Goal: Task Accomplishment & Management: Manage account settings

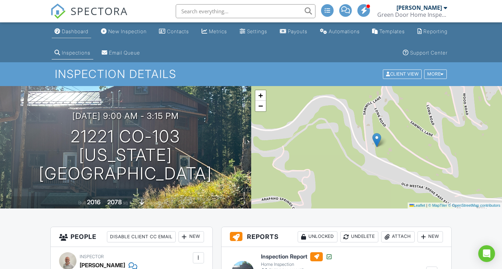
click at [73, 29] on div "Dashboard" at bounding box center [75, 31] width 27 height 6
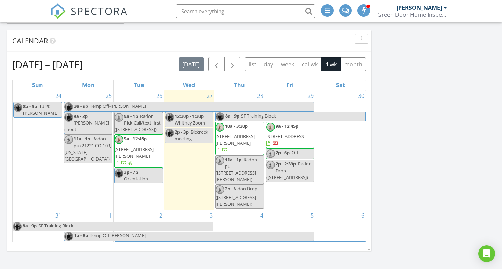
scroll to position [230, 0]
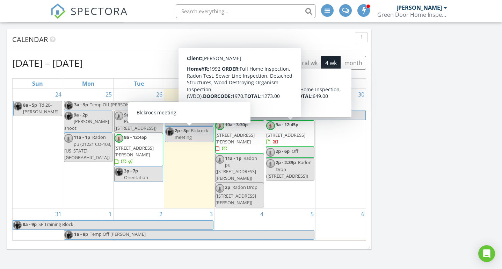
click at [203, 133] on div "2p - 3p Blckrock meeting" at bounding box center [189, 133] width 48 height 13
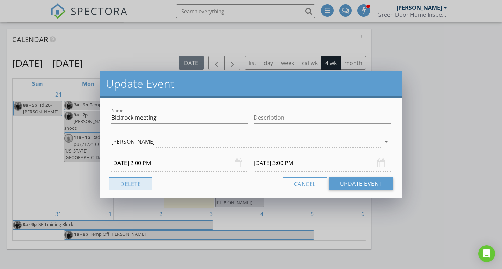
click at [136, 186] on button "Delete" at bounding box center [131, 183] width 44 height 13
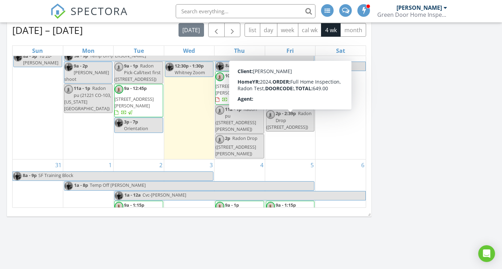
scroll to position [15, 0]
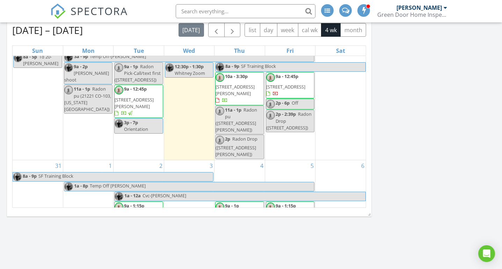
click at [229, 92] on span "1280 Broadview Rd, Estes Park 80517" at bounding box center [235, 89] width 39 height 13
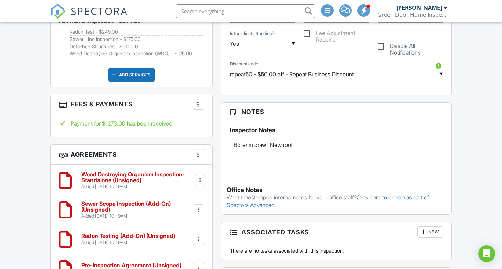
scroll to position [482, 0]
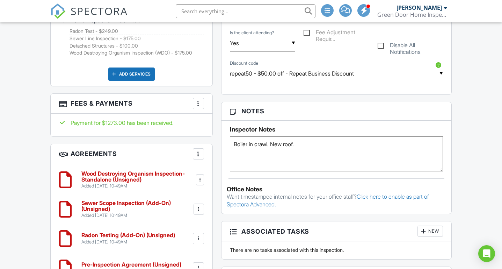
click at [305, 146] on textarea "Boiler in crawl. New roof." at bounding box center [336, 153] width 213 height 35
type textarea "Boiler in crawl. New roof. Hopefully we get cell signal on the breeze, no idea …"
click at [476, 152] on div "Dashboard New Inspection Contacts Metrics Settings Payouts Automations Template…" at bounding box center [251, 156] width 502 height 1230
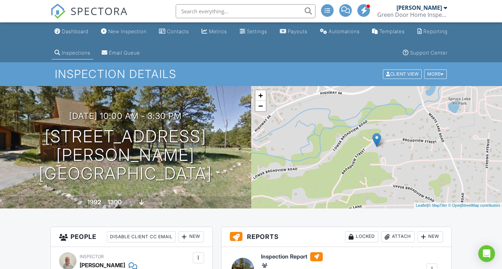
scroll to position [0, 0]
click at [65, 29] on div "Dashboard" at bounding box center [75, 31] width 27 height 6
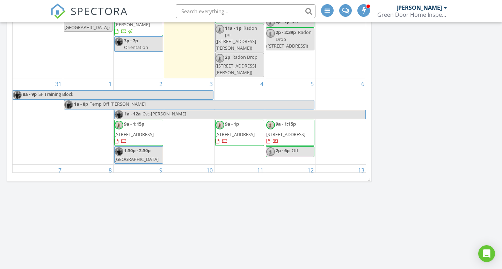
scroll to position [65, 0]
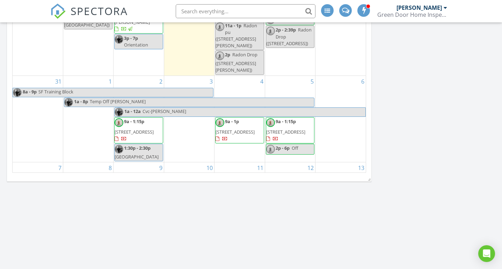
click at [122, 118] on div at bounding box center [119, 123] width 9 height 10
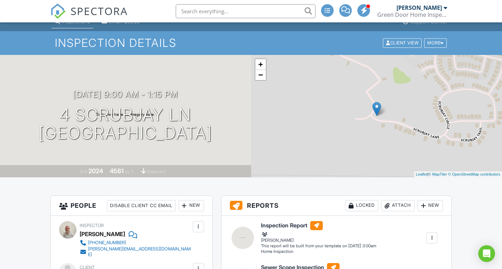
scroll to position [30, 0]
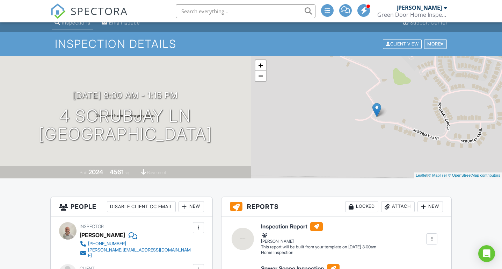
click at [438, 41] on div "More" at bounding box center [435, 43] width 23 height 9
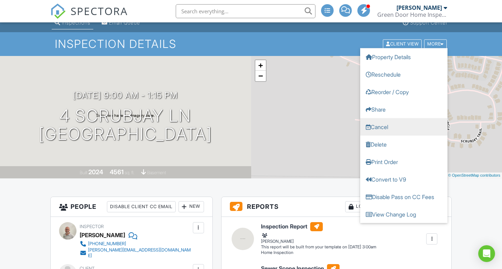
click at [390, 131] on link "Cancel" at bounding box center [403, 126] width 87 height 17
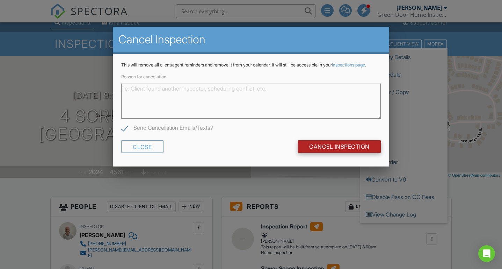
click at [341, 148] on input "Cancel Inspection" at bounding box center [339, 146] width 83 height 13
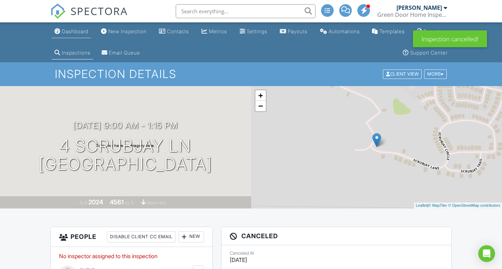
click at [70, 27] on link "Dashboard" at bounding box center [71, 31] width 39 height 13
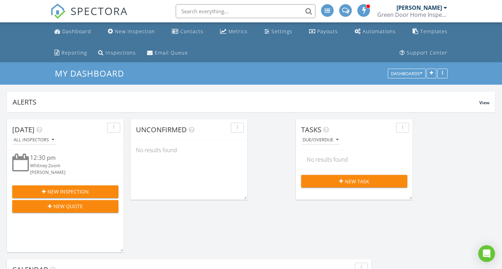
scroll to position [2924, 502]
click at [262, 36] on link "Settings" at bounding box center [279, 31] width 34 height 13
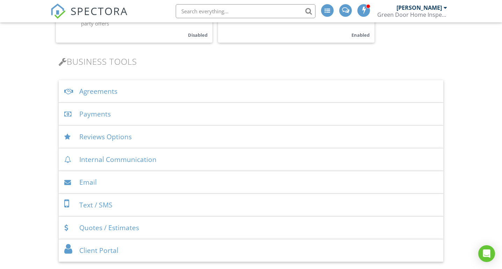
scroll to position [223, 0]
click at [107, 114] on div "Payments" at bounding box center [251, 113] width 385 height 23
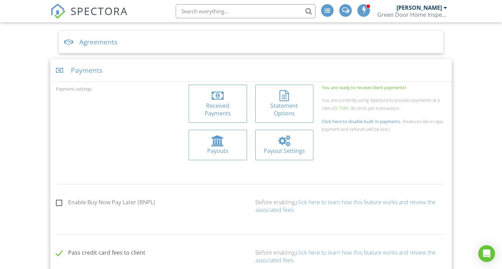
scroll to position [271, 0]
click at [203, 109] on div "Received Payments" at bounding box center [217, 110] width 47 height 16
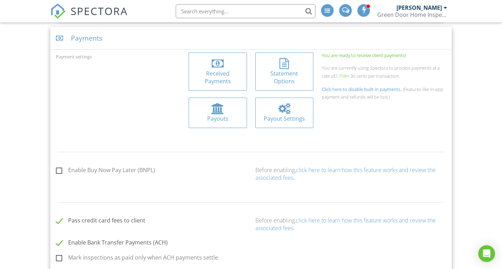
click at [223, 105] on div at bounding box center [217, 108] width 13 height 11
click at [278, 68] on div at bounding box center [284, 63] width 47 height 11
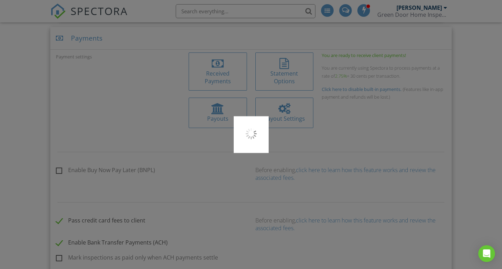
type input "GREENDOOR"
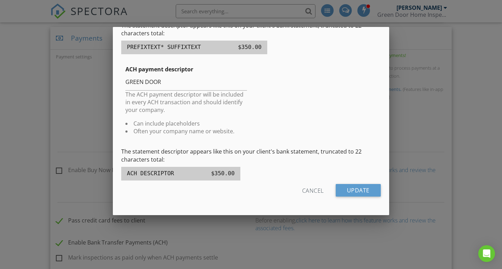
scroll to position [180, 0]
click at [315, 189] on div "Cancel" at bounding box center [313, 190] width 22 height 13
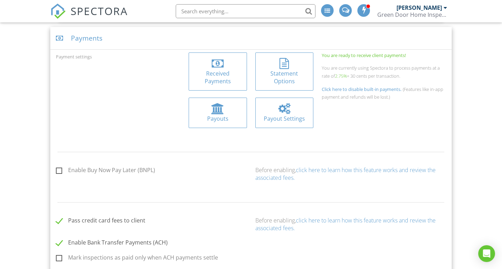
click at [287, 121] on div "Payout Settings" at bounding box center [284, 119] width 47 height 8
click at [484, 248] on div "Open Intercom Messenger" at bounding box center [486, 253] width 19 height 19
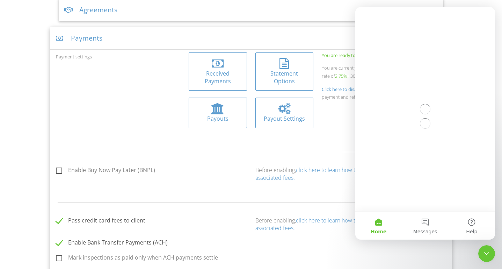
scroll to position [0, 0]
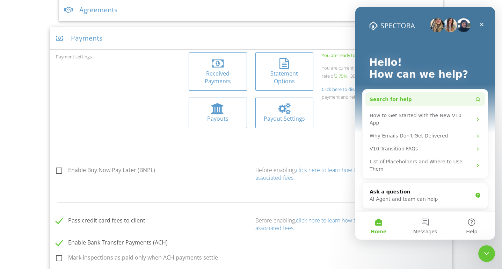
click at [414, 101] on button "Search for help" at bounding box center [424, 99] width 119 height 14
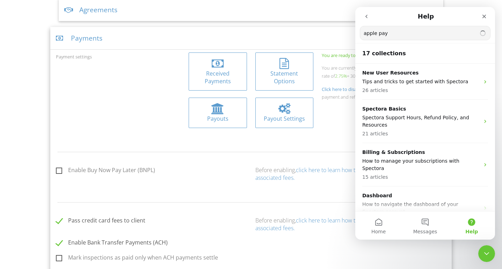
type input "apple pay"
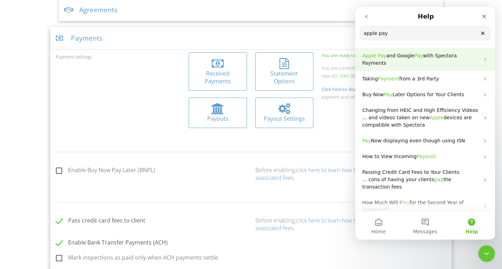
click at [378, 54] on span "Pay" at bounding box center [382, 56] width 9 height 6
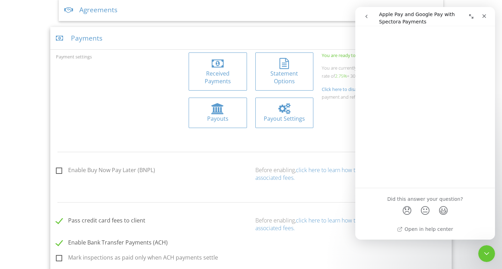
scroll to position [1290, 0]
click at [118, 71] on div "Payment settings Received Payments Statement Options Payouts Payout Settings Yo…" at bounding box center [251, 94] width 399 height 85
click at [488, 252] on icon "Close Intercom Messenger" at bounding box center [485, 252] width 8 height 8
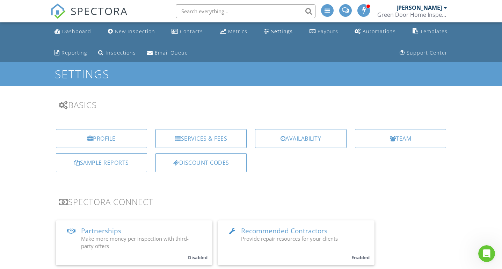
scroll to position [0, 0]
click at [76, 36] on link "Dashboard" at bounding box center [73, 31] width 42 height 13
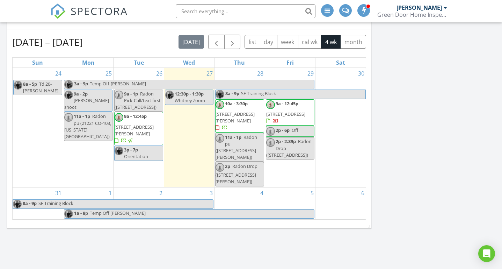
scroll to position [251, 0]
click at [282, 111] on span "4659 Westlock St , Castle Rock 80104" at bounding box center [285, 113] width 39 height 6
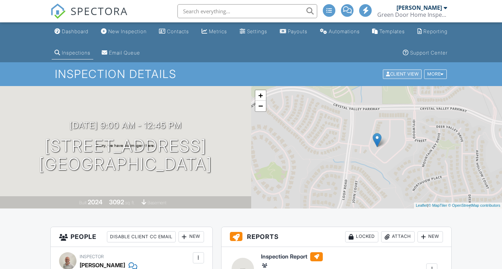
click at [403, 77] on div "Client View" at bounding box center [402, 74] width 39 height 9
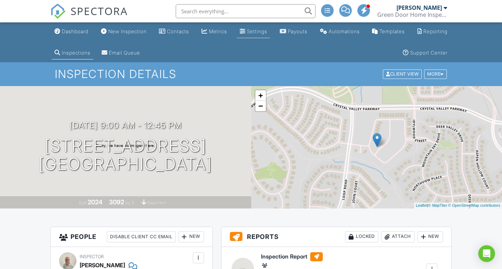
click at [267, 34] on div "Settings" at bounding box center [257, 31] width 20 height 6
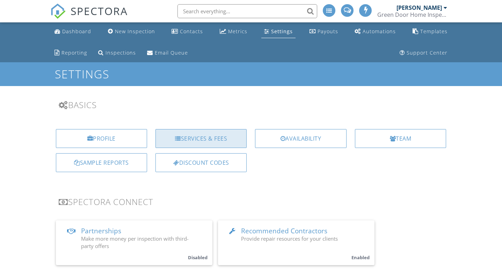
click at [202, 132] on div "Services & Fees" at bounding box center [200, 138] width 91 height 19
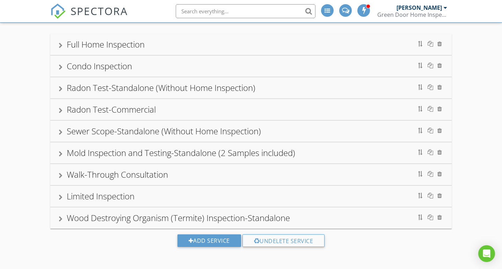
scroll to position [63, 0]
click at [172, 47] on div "Full Home Inspection" at bounding box center [251, 44] width 385 height 13
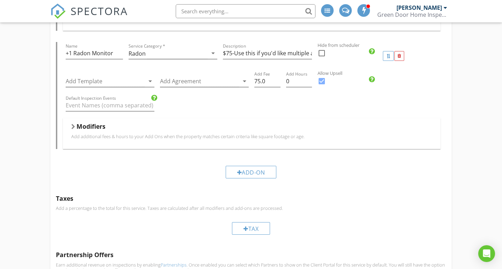
scroll to position [1222, 0]
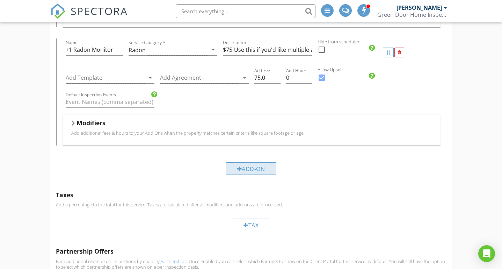
click at [263, 165] on div "Add-On" at bounding box center [251, 168] width 51 height 13
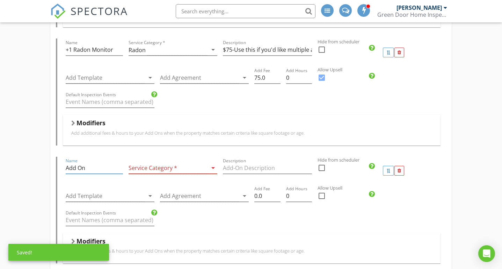
click at [87, 169] on input "Add On" at bounding box center [94, 168] width 57 height 12
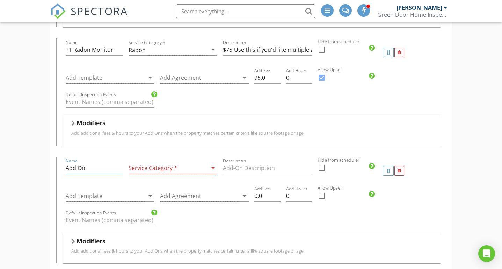
click at [88, 169] on input "Add On" at bounding box center [94, 168] width 57 height 12
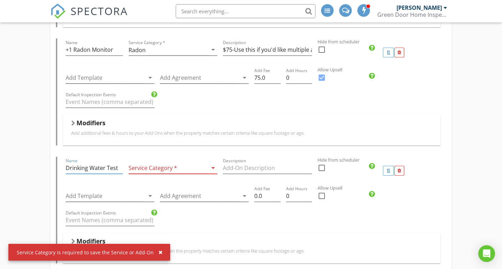
type input "Drinking Water Test"
click at [148, 169] on div at bounding box center [168, 168] width 79 height 12
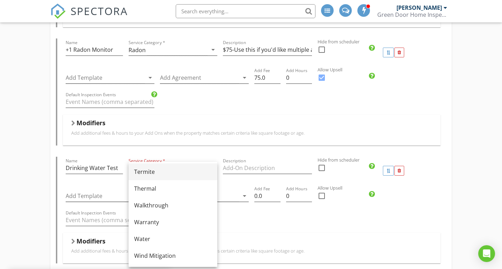
scroll to position [421, 0]
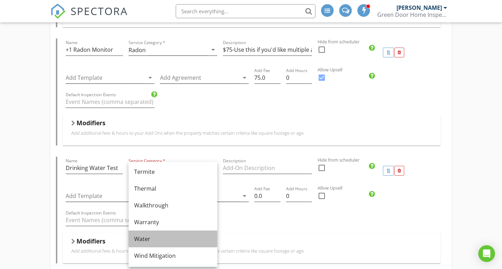
click at [143, 239] on div "Water" at bounding box center [173, 238] width 78 height 8
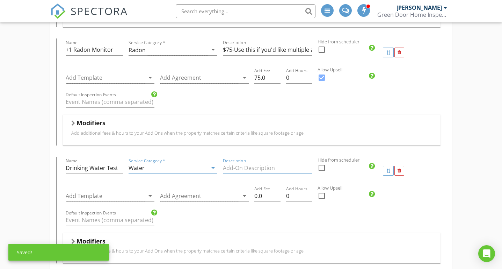
click at [259, 167] on input "Description" at bounding box center [267, 168] width 89 height 12
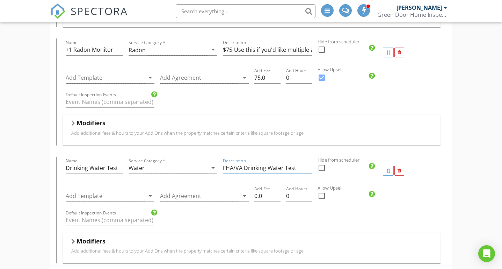
paste input "tests for nitrates, nitrites, bacteria, and lead."
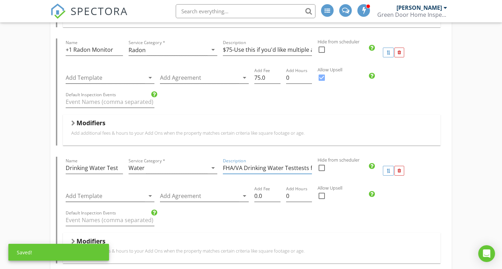
click at [247, 169] on input "FHA/VA Drinking Water Testtests for nitrates, nitrites, bacteria, and lead." at bounding box center [267, 168] width 89 height 12
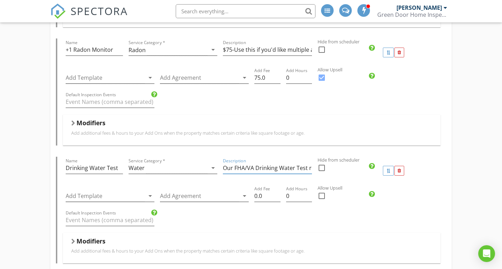
click at [289, 171] on input "Our FHA/VA Drinking Water Test requires an onsite collection, and laboratory re…" at bounding box center [267, 168] width 89 height 12
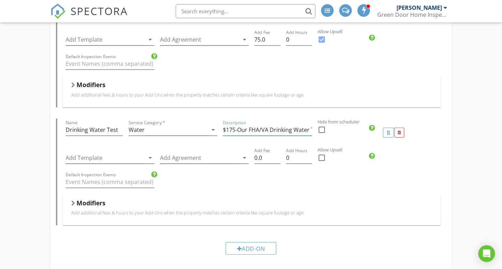
scroll to position [1286, 0]
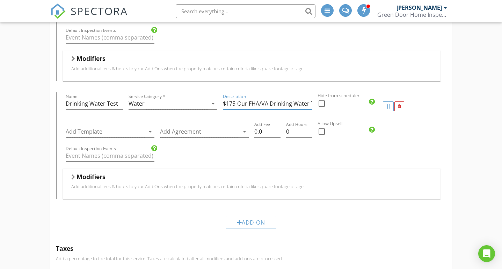
type input "$175-Our FHA/VA Drinking Water Test requires an onsite collection, and a labora…"
click at [72, 159] on input "Default Inspection Events" at bounding box center [110, 156] width 89 height 12
type input "Water Samples to Fedex Before 5pm"
click at [261, 131] on input "0.0" at bounding box center [267, 132] width 26 height 12
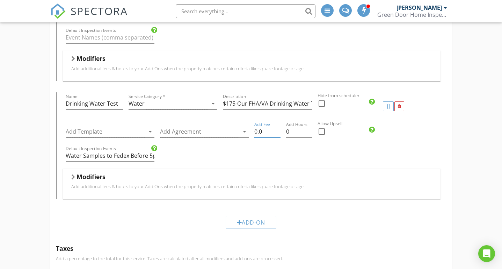
click at [261, 131] on input "0.0" at bounding box center [267, 132] width 26 height 12
type input "175"
click at [299, 153] on div "Default Inspection Events Water Samples to Fedex Before 5pm" at bounding box center [252, 156] width 378 height 24
click at [285, 138] on div "Add Hours 0" at bounding box center [298, 132] width 31 height 24
click at [292, 130] on input "0" at bounding box center [299, 132] width 26 height 12
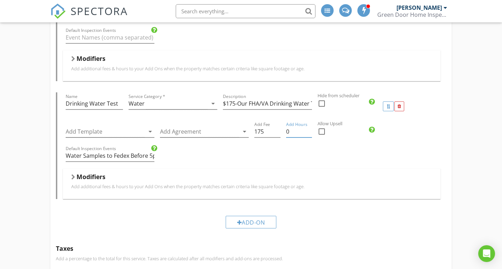
click at [292, 130] on input "0" at bounding box center [299, 132] width 26 height 12
type input ".25"
click at [344, 147] on div "Default Inspection Events Water Samples to Fedex Before 5pm" at bounding box center [252, 156] width 378 height 24
click at [322, 101] on div at bounding box center [322, 103] width 12 height 12
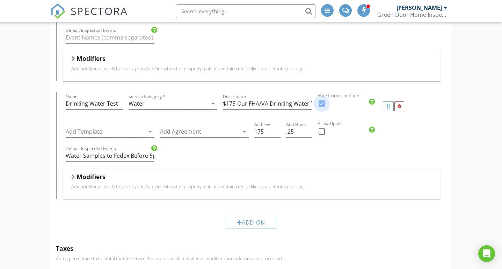
checkbox input "true"
